Goal: Navigation & Orientation: Find specific page/section

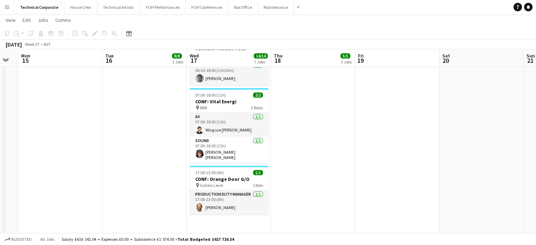
scroll to position [381, 0]
click at [75, 7] on button "House Crew Close" at bounding box center [80, 7] width 33 height 14
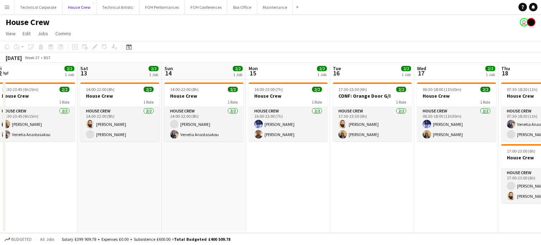
scroll to position [0, 259]
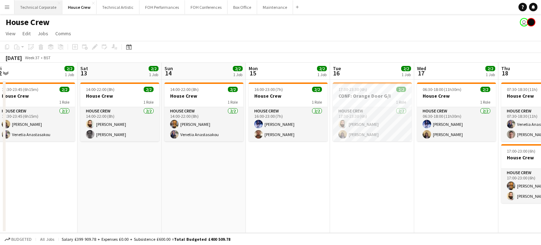
click at [39, 13] on button "Technical Corporate Close" at bounding box center [38, 7] width 48 height 14
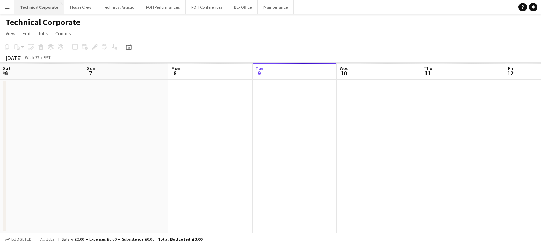
scroll to position [0, 168]
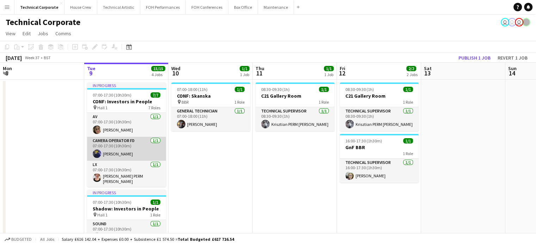
click at [136, 142] on app-card-role "Camera Operator FD [DATE] 07:00-17:30 (10h30m) [PERSON_NAME]" at bounding box center [126, 149] width 79 height 24
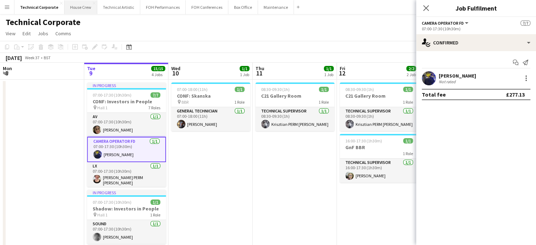
click at [81, 8] on button "House Crew Close" at bounding box center [80, 7] width 33 height 14
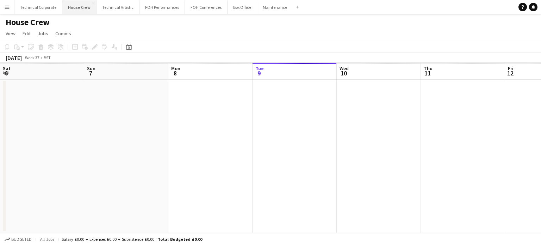
scroll to position [0, 168]
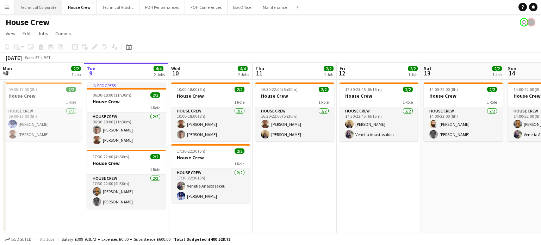
click at [42, 5] on button "Technical Corporate Close" at bounding box center [38, 7] width 48 height 14
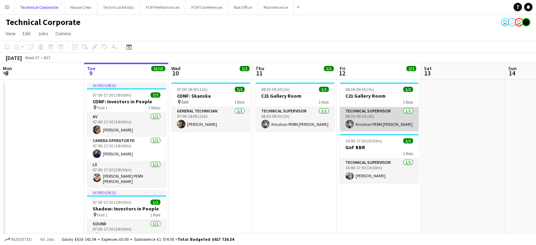
scroll to position [0, 203]
